Goal: Information Seeking & Learning: Learn about a topic

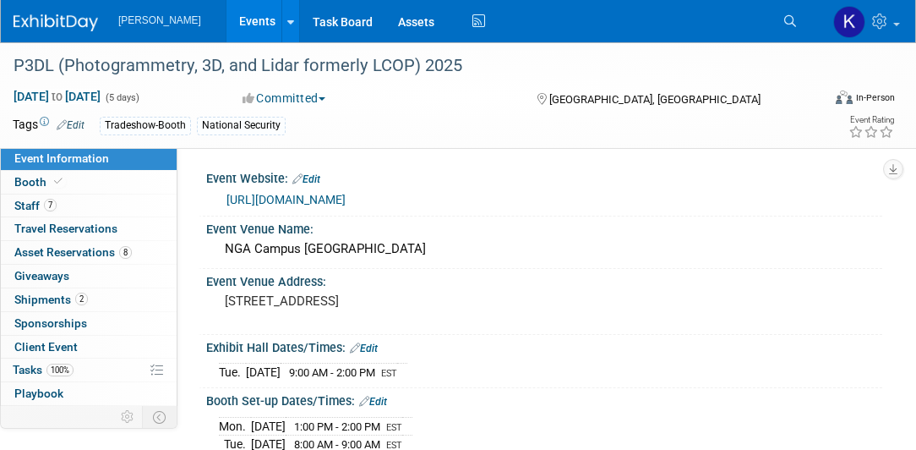
click at [59, 14] on img at bounding box center [56, 22] width 85 height 17
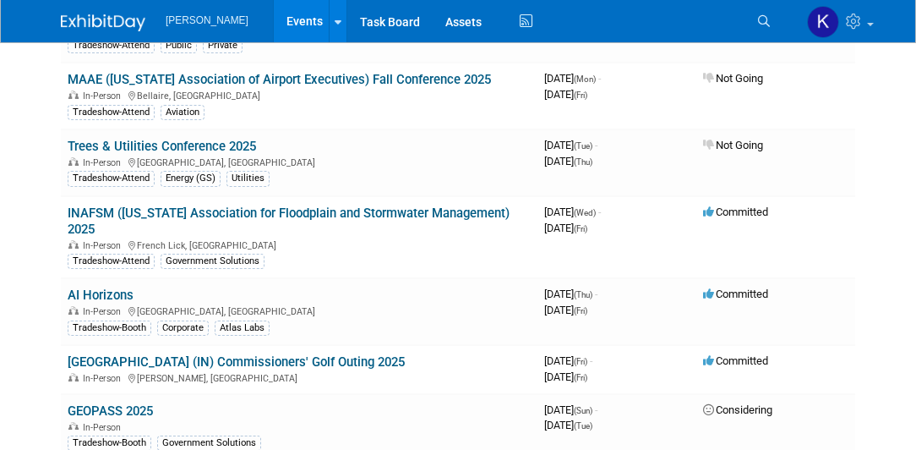
scroll to position [3092, 0]
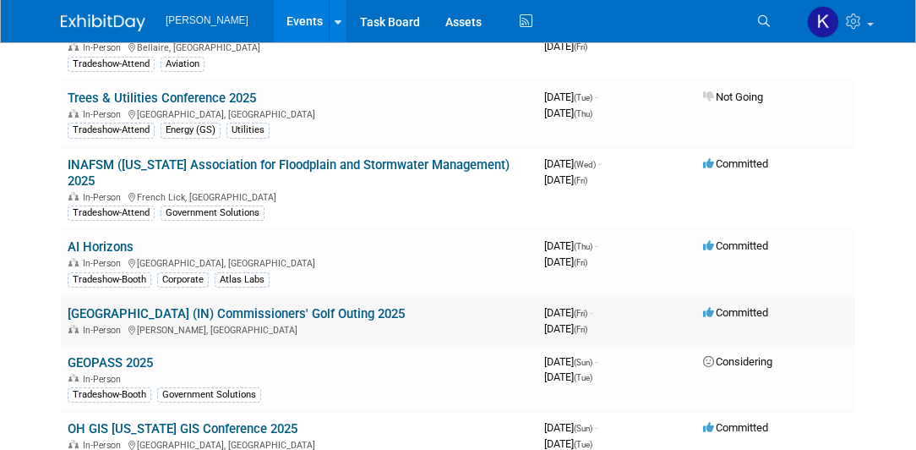
click at [138, 306] on link "[GEOGRAPHIC_DATA] (IN) Commissioners' Golf Outing 2025" at bounding box center [236, 313] width 337 height 15
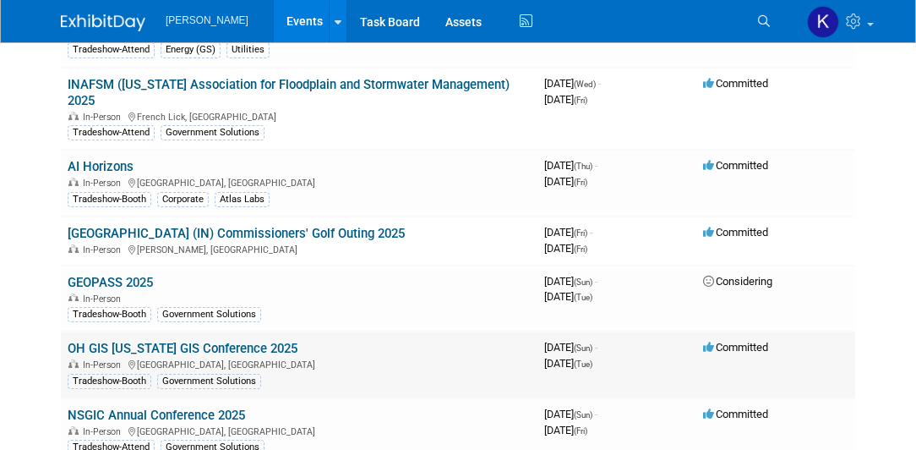
scroll to position [3188, 0]
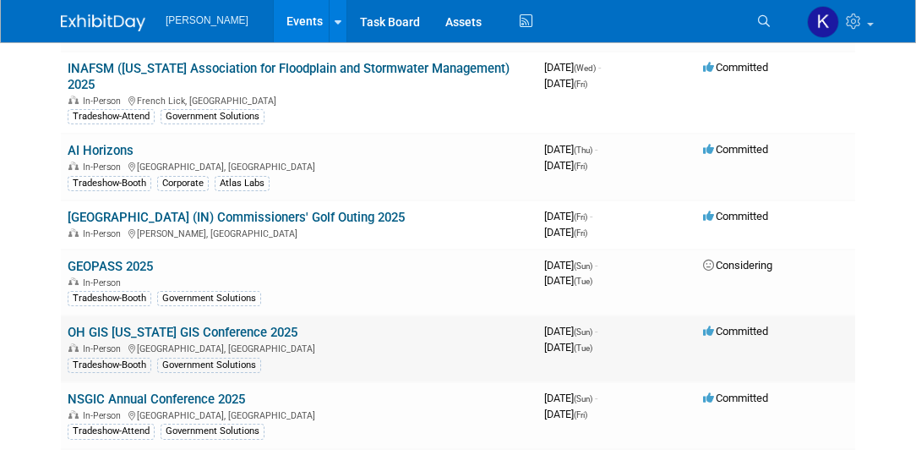
click at [150, 325] on link "OH GIS [US_STATE] GIS Conference 2025" at bounding box center [183, 332] width 230 height 15
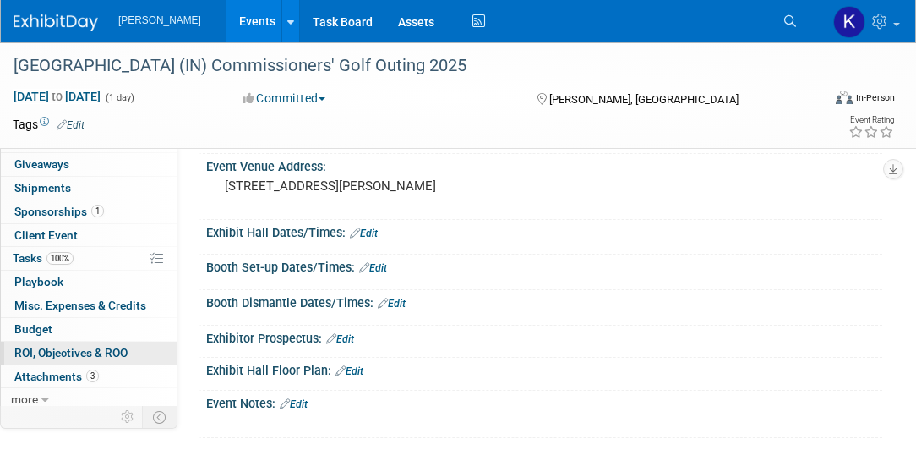
scroll to position [96, 0]
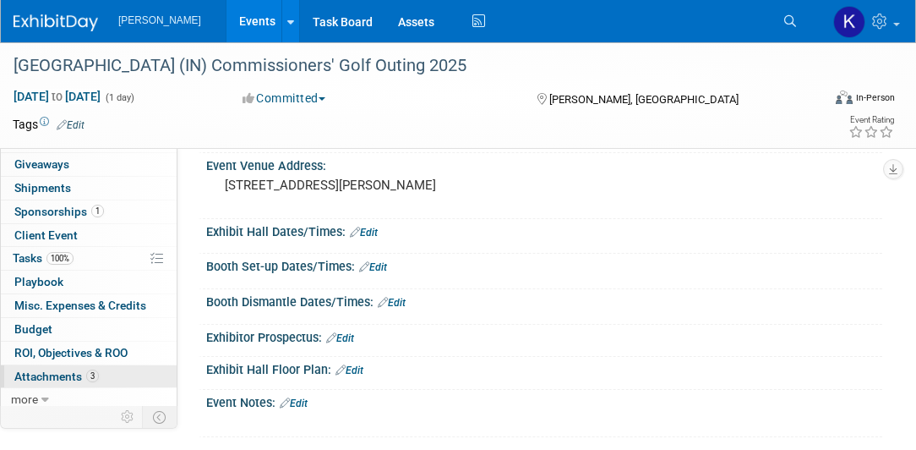
click at [73, 369] on span "Attachments 3" at bounding box center [56, 376] width 85 height 14
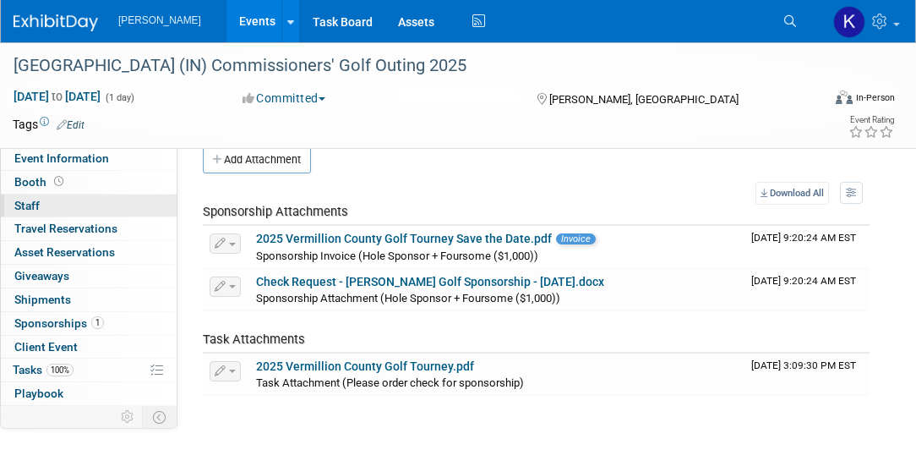
scroll to position [0, 0]
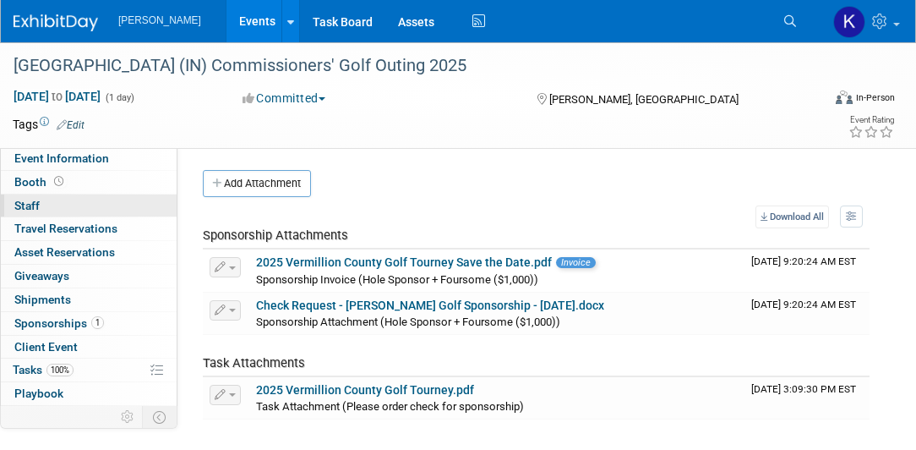
click at [43, 206] on link "0 Staff 0" at bounding box center [89, 205] width 176 height 23
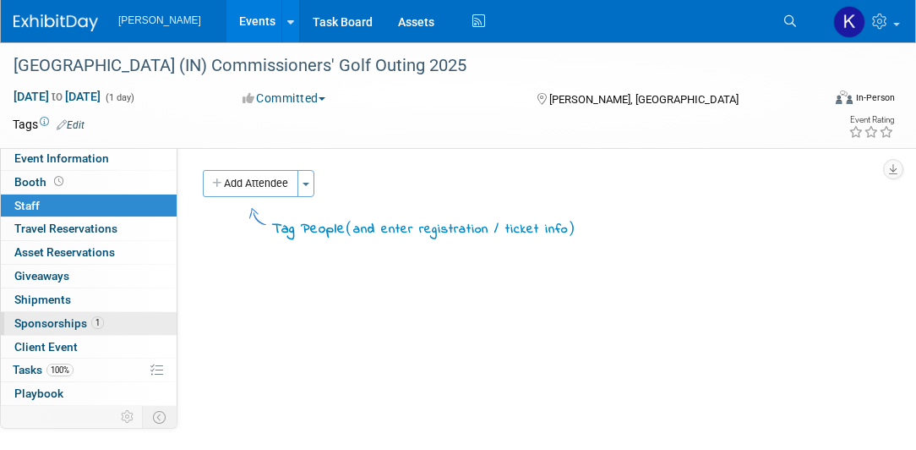
click at [59, 317] on span "Sponsorships 1" at bounding box center [59, 323] width 90 height 14
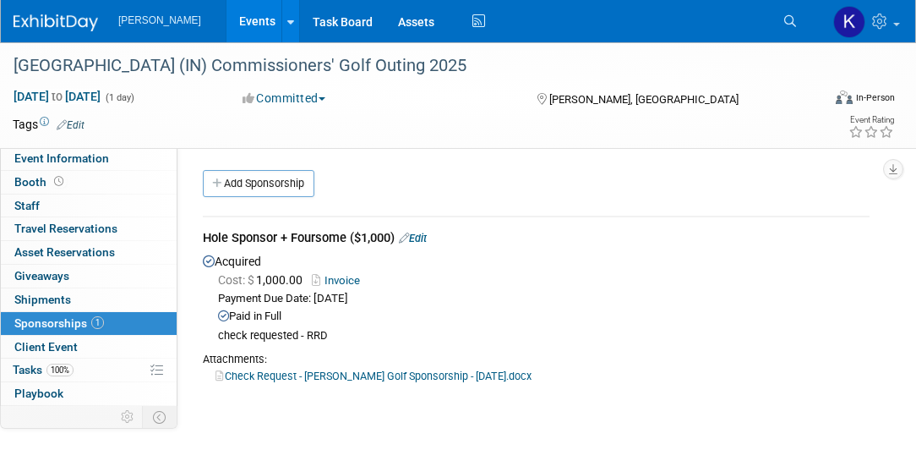
click at [475, 373] on link "Check Request - Vermillion Golf Sponsorship - August 14 2025.docx" at bounding box center [374, 375] width 316 height 13
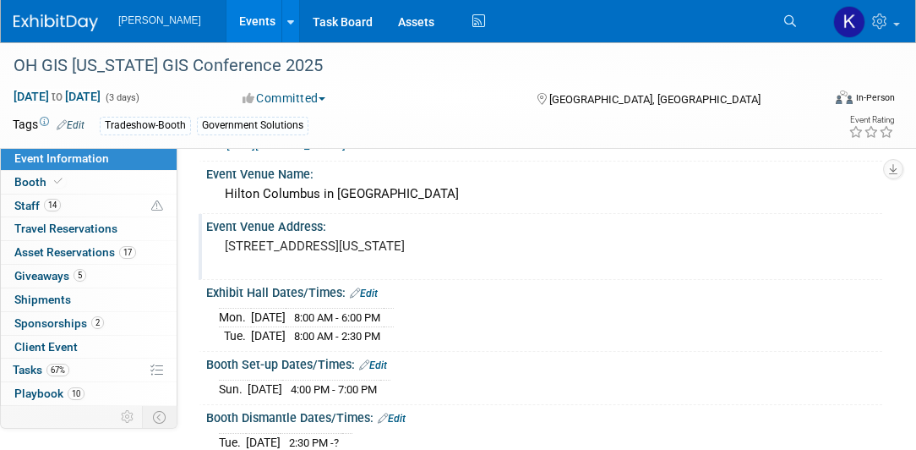
scroll to position [96, 0]
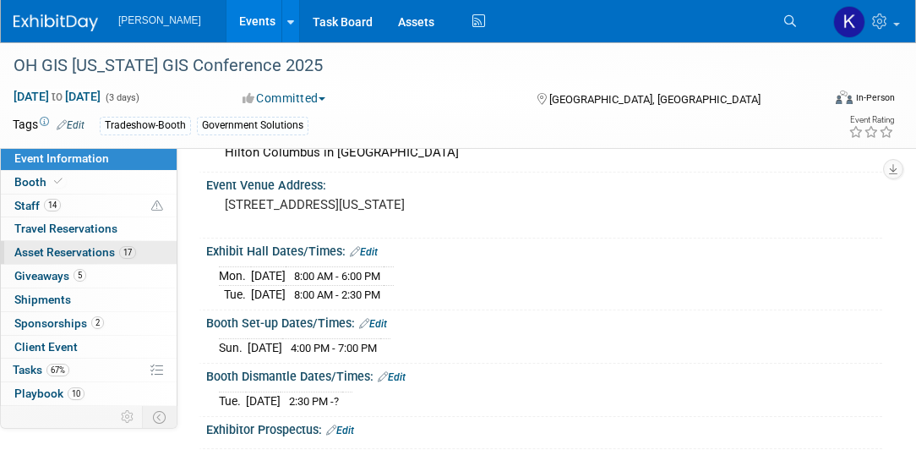
click at [74, 254] on span "Asset Reservations 17" at bounding box center [75, 252] width 122 height 14
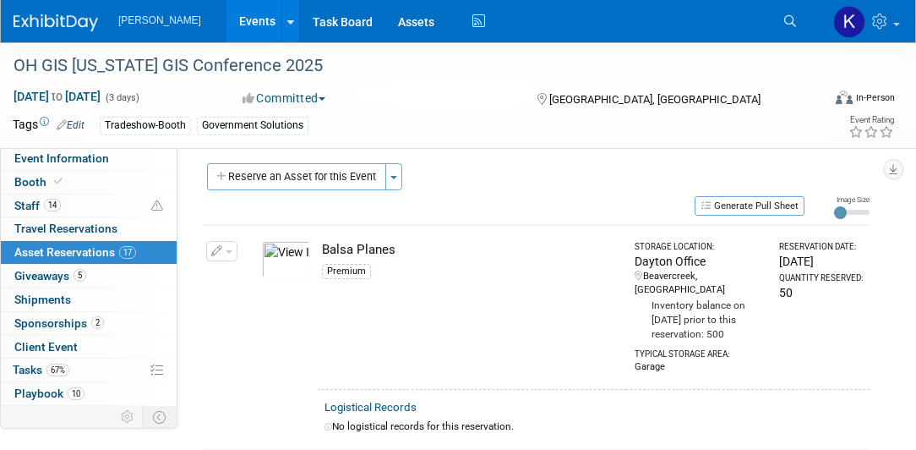
scroll to position [0, 0]
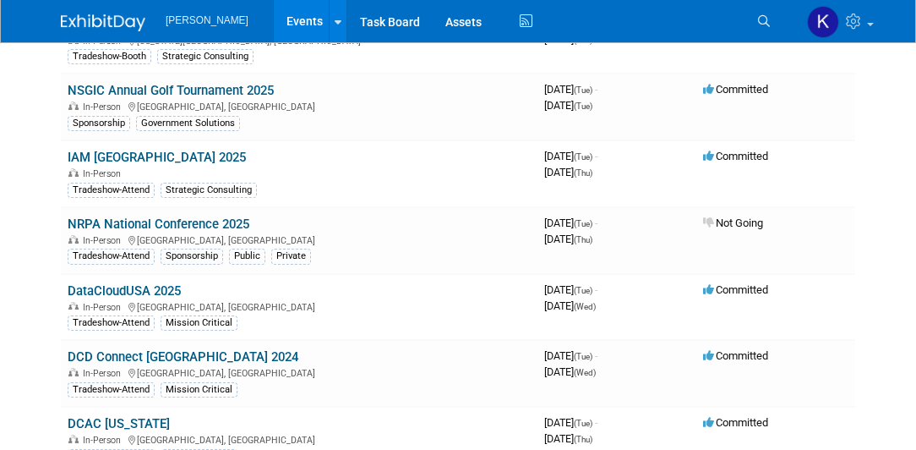
scroll to position [3913, 0]
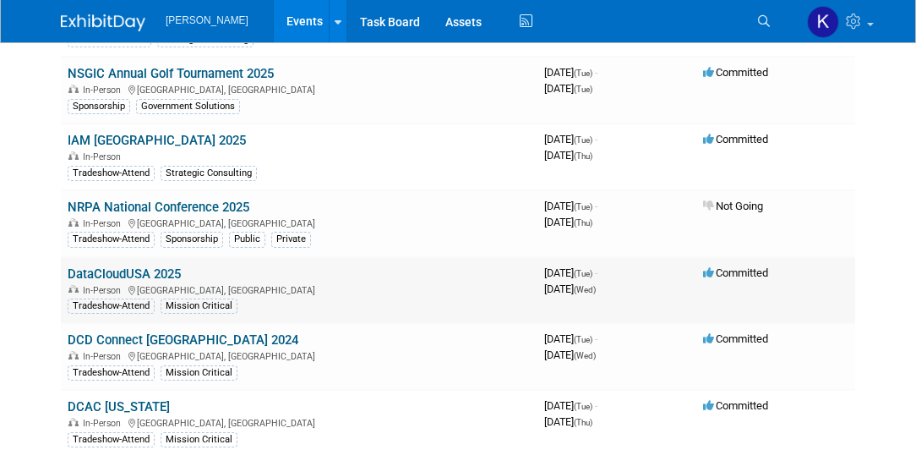
click at [123, 266] on link "DataCloudUSA 2025" at bounding box center [124, 273] width 113 height 15
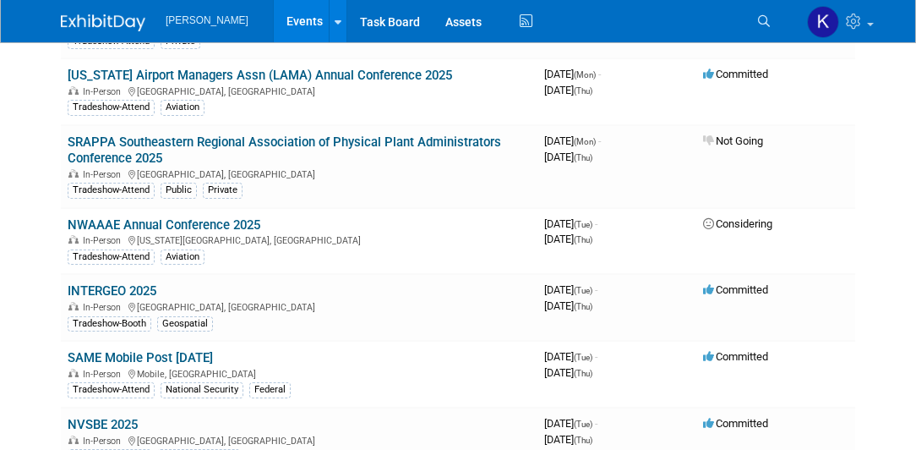
scroll to position [8019, 0]
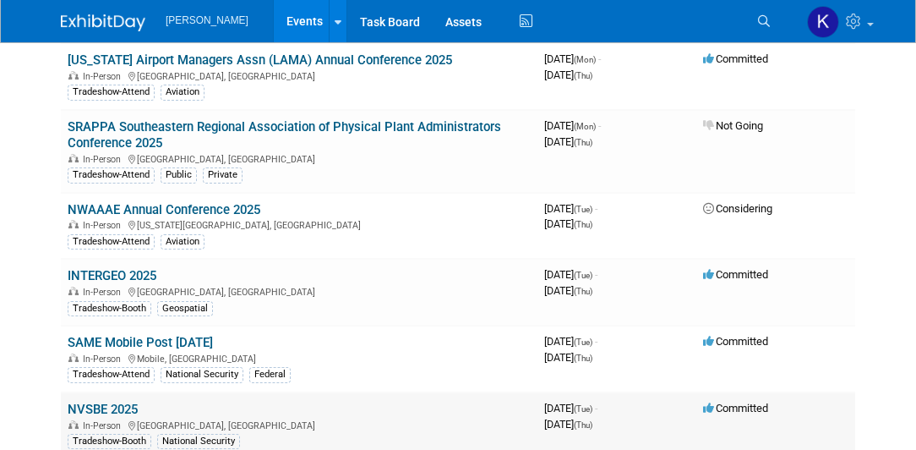
click at [122, 402] on link "NVSBE 2025" at bounding box center [103, 409] width 70 height 15
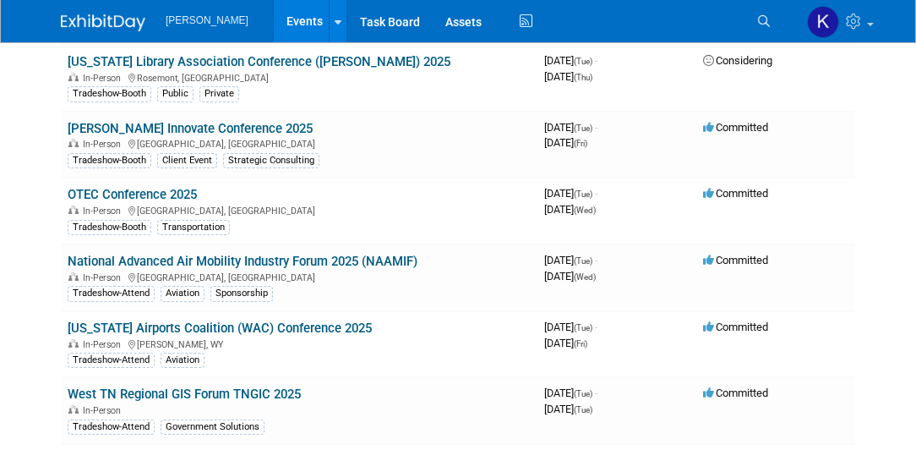
scroll to position [9081, 0]
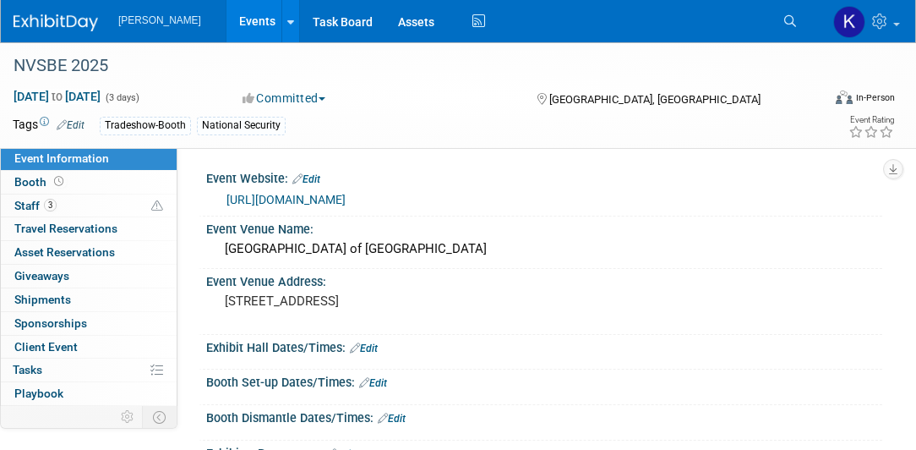
click at [325, 97] on span "button" at bounding box center [322, 98] width 7 height 3
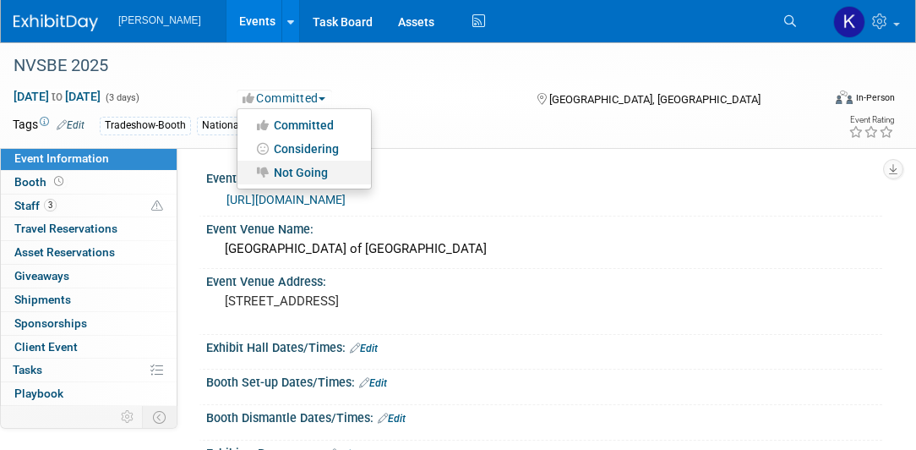
click at [301, 172] on link "Not Going" at bounding box center [305, 173] width 134 height 24
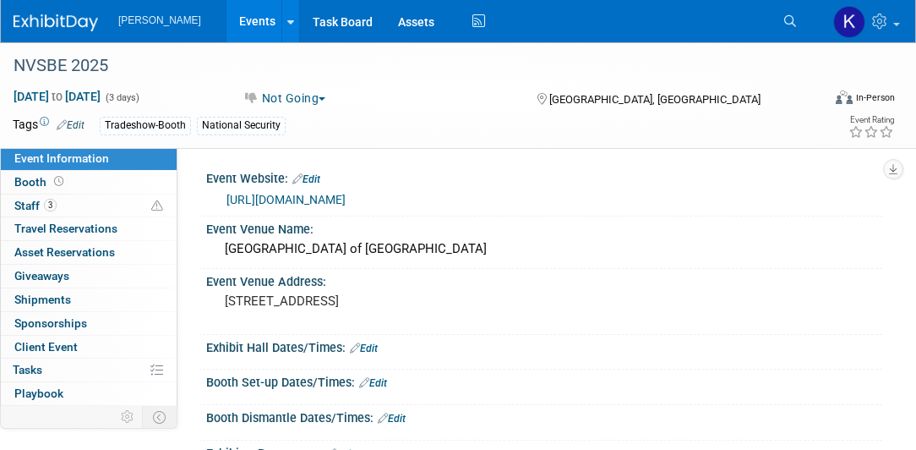
click at [321, 201] on link "[URL][DOMAIN_NAME]" at bounding box center [286, 200] width 119 height 14
